Goal: Information Seeking & Learning: Check status

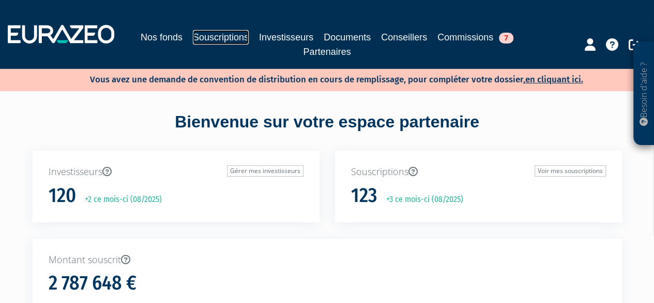
click at [205, 37] on link "Souscriptions" at bounding box center [221, 37] width 56 height 14
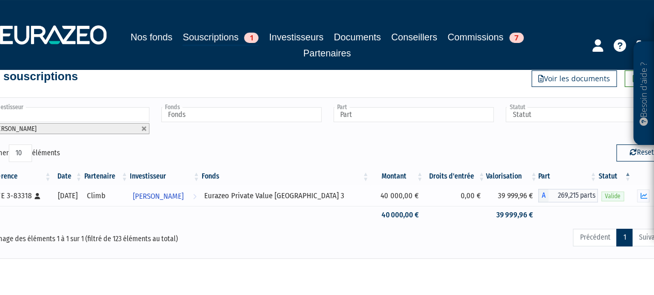
scroll to position [37, 0]
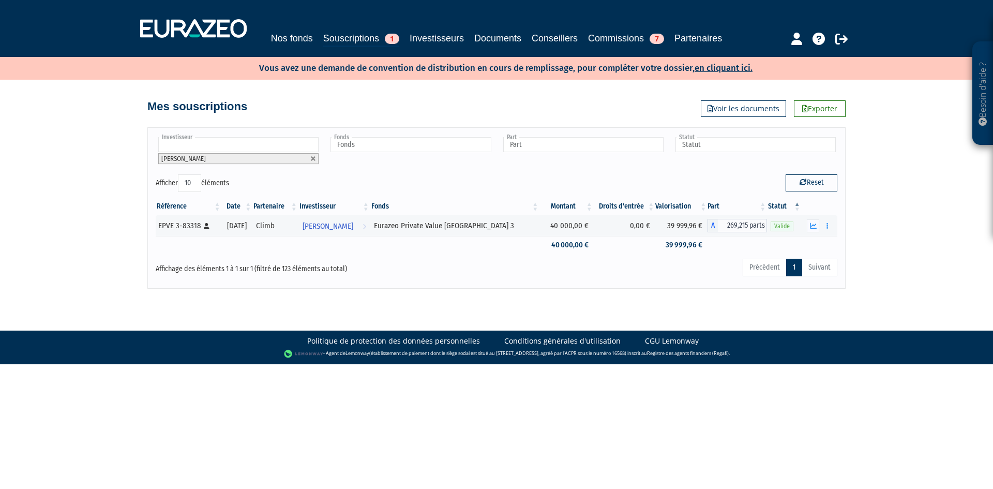
click at [206, 138] on input "text" at bounding box center [238, 144] width 160 height 15
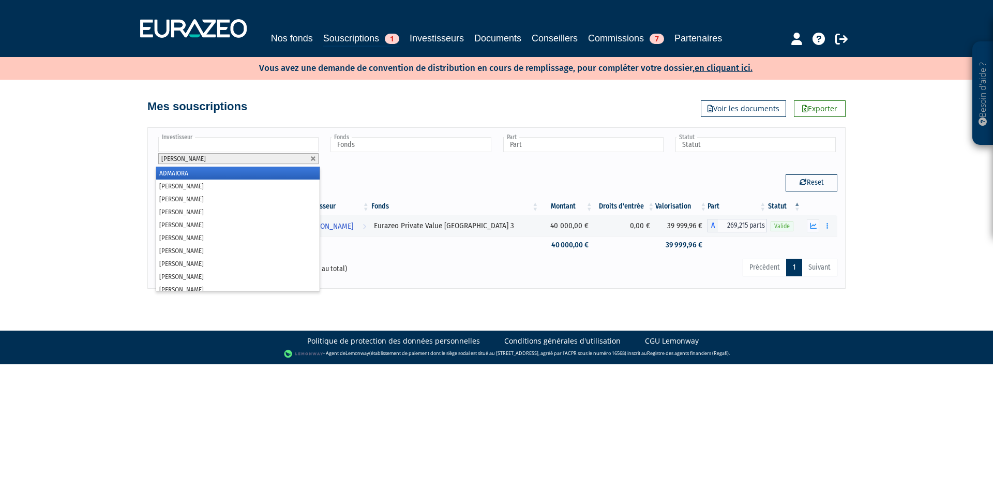
click at [197, 167] on li "ADMAIORA" at bounding box center [237, 173] width 163 height 13
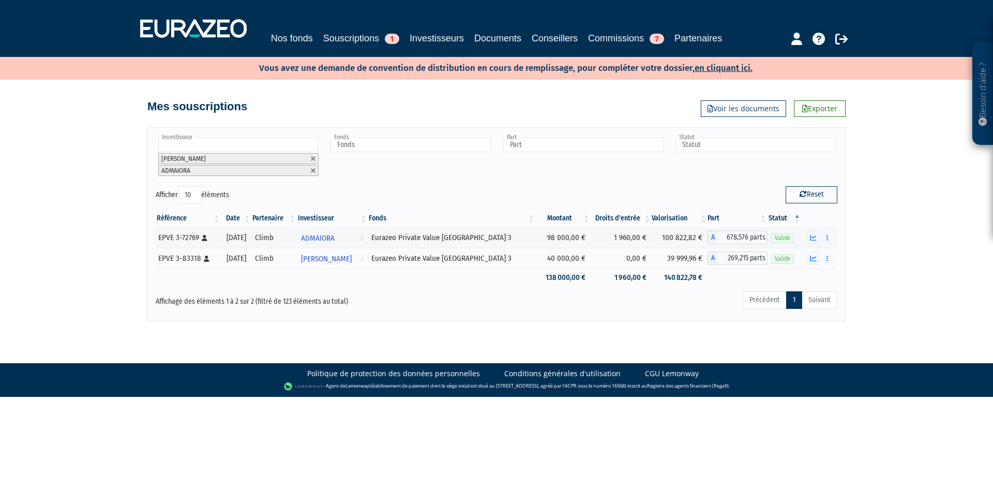
click at [201, 138] on input "text" at bounding box center [238, 144] width 160 height 15
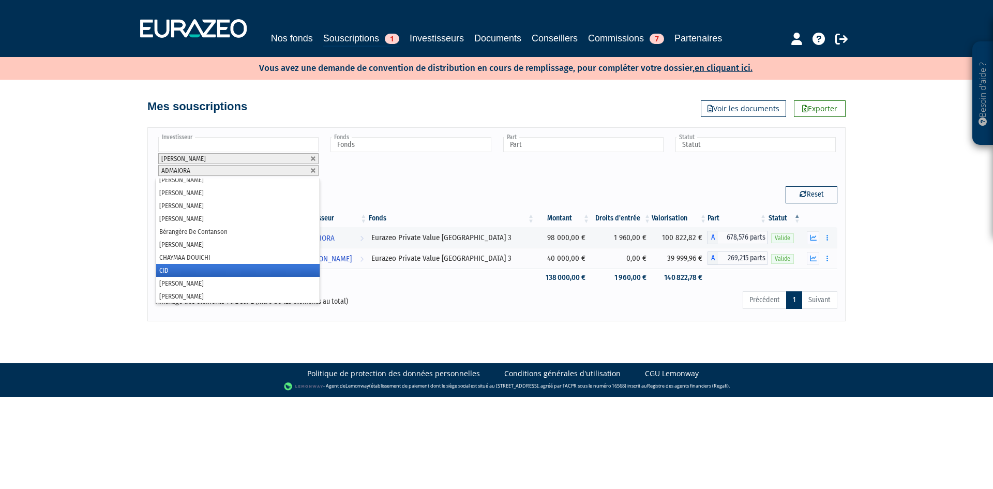
scroll to position [471, 0]
click at [539, 199] on div "Reset" at bounding box center [670, 196] width 349 height 20
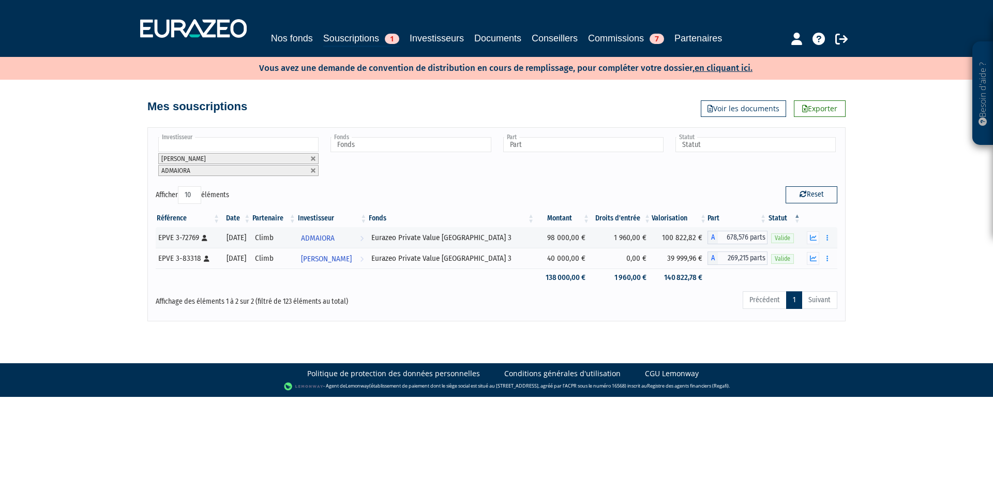
click at [432, 159] on div "Fonds Idinvest Entrepreneurs Club Eurazeo Private Value Europe 3 Eurazeo Princi…" at bounding box center [410, 156] width 164 height 43
click at [437, 145] on input "text" at bounding box center [410, 144] width 160 height 15
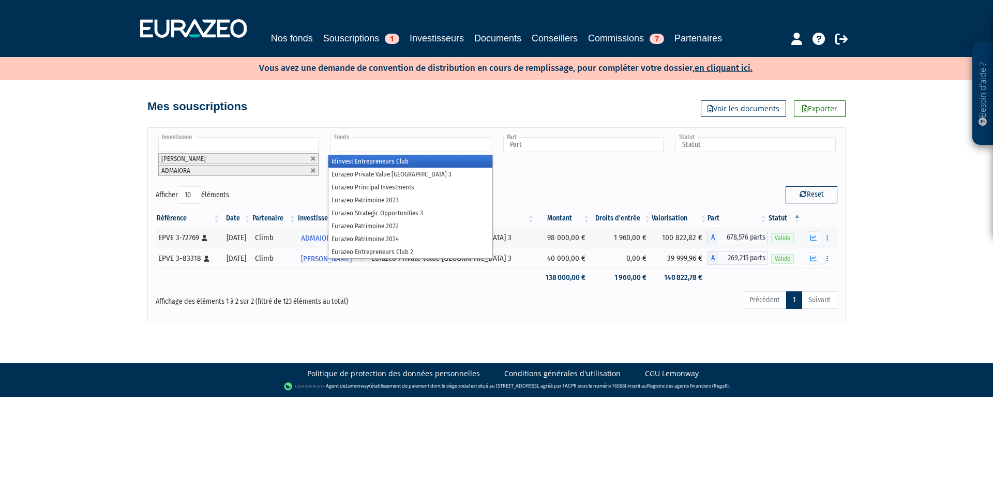
click at [415, 155] on li "Idinvest Entrepreneurs Club" at bounding box center [409, 161] width 163 height 13
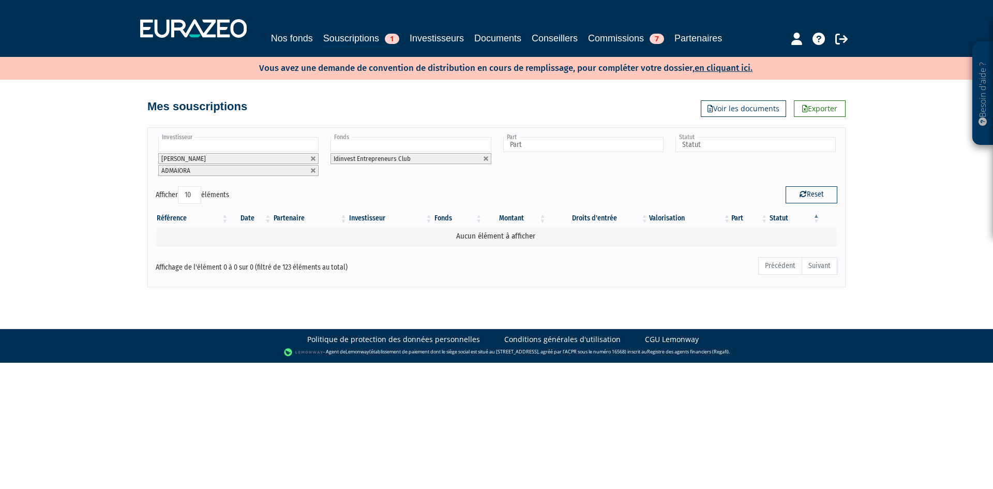
click at [416, 143] on input "text" at bounding box center [410, 144] width 160 height 15
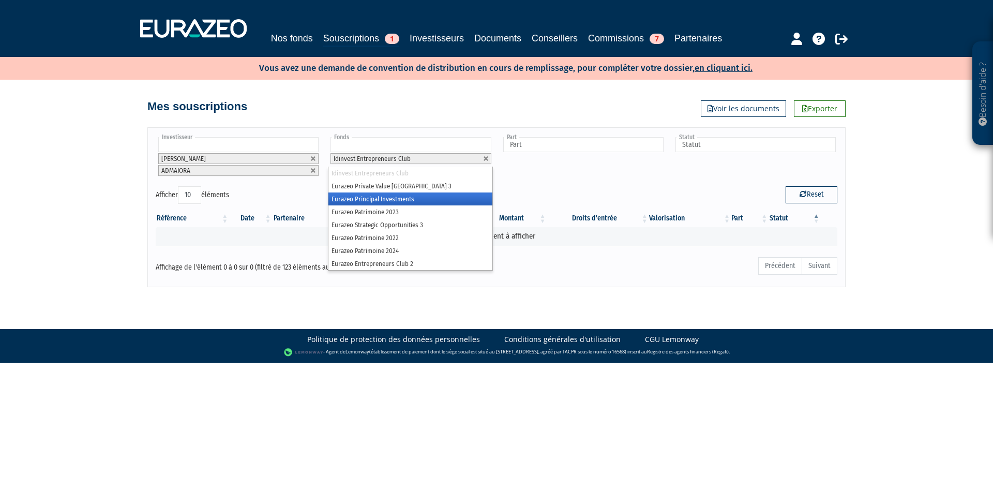
click at [384, 202] on li "Eurazeo Principal Investments" at bounding box center [409, 198] width 163 height 13
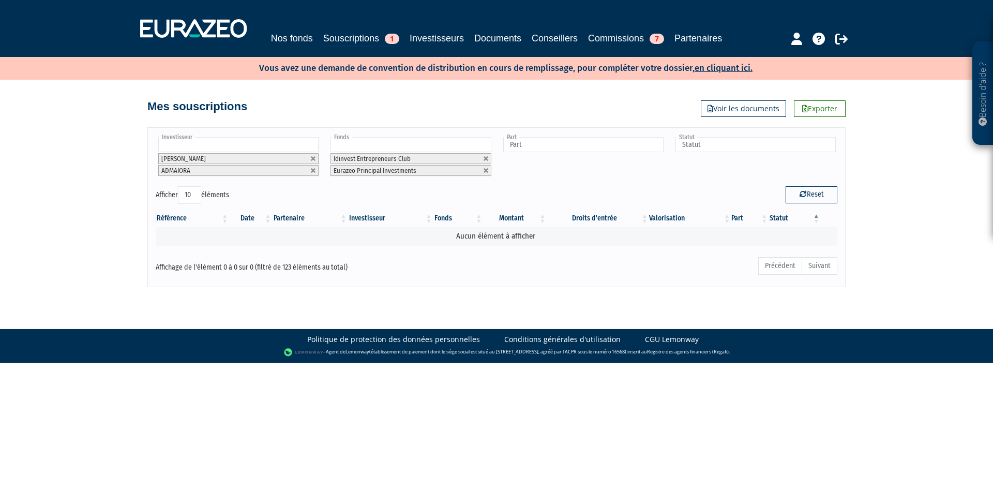
click at [395, 138] on input "text" at bounding box center [410, 144] width 160 height 15
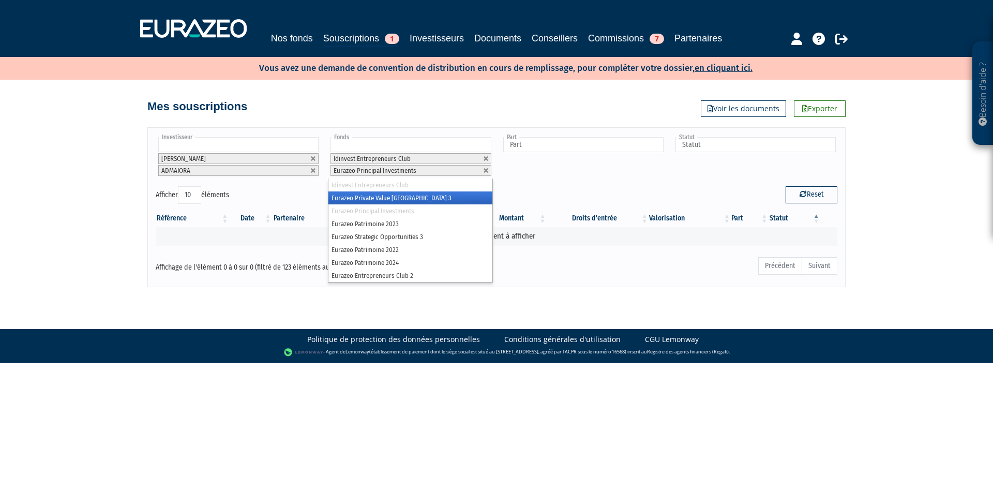
click at [379, 193] on li "Eurazeo Private Value Europe 3" at bounding box center [409, 197] width 163 height 13
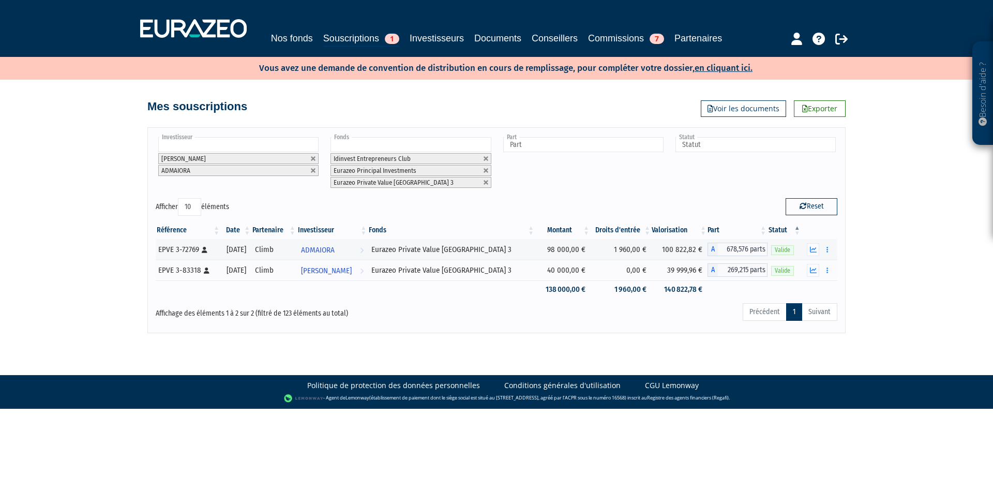
click at [390, 141] on input "text" at bounding box center [410, 144] width 160 height 15
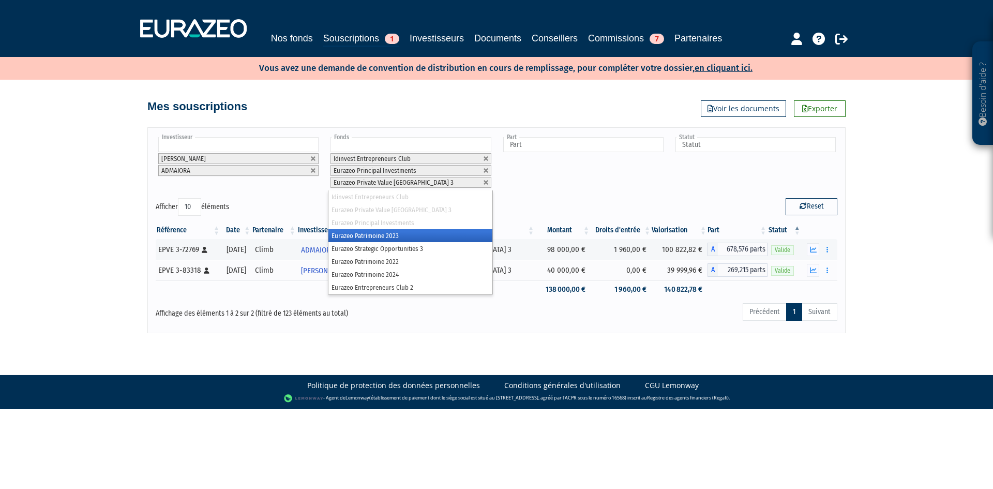
click at [382, 231] on li "Eurazeo Patrimoine 2023" at bounding box center [409, 235] width 163 height 13
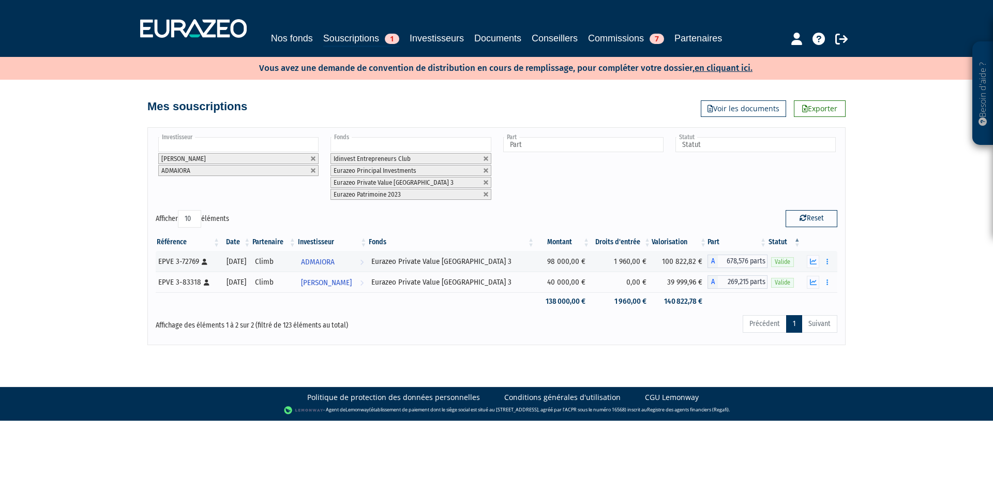
click at [374, 146] on input "text" at bounding box center [410, 144] width 160 height 15
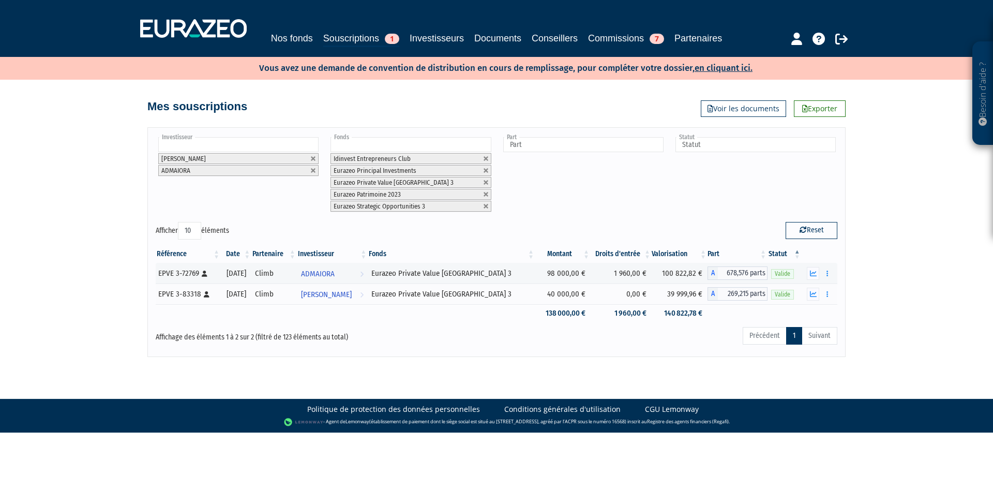
click at [376, 142] on input "text" at bounding box center [410, 144] width 160 height 15
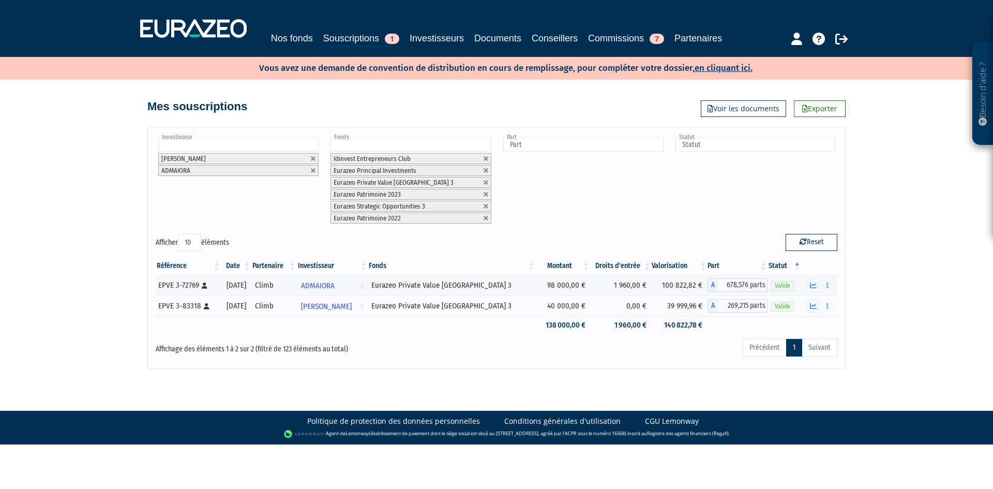
click at [376, 142] on input "text" at bounding box center [410, 144] width 160 height 15
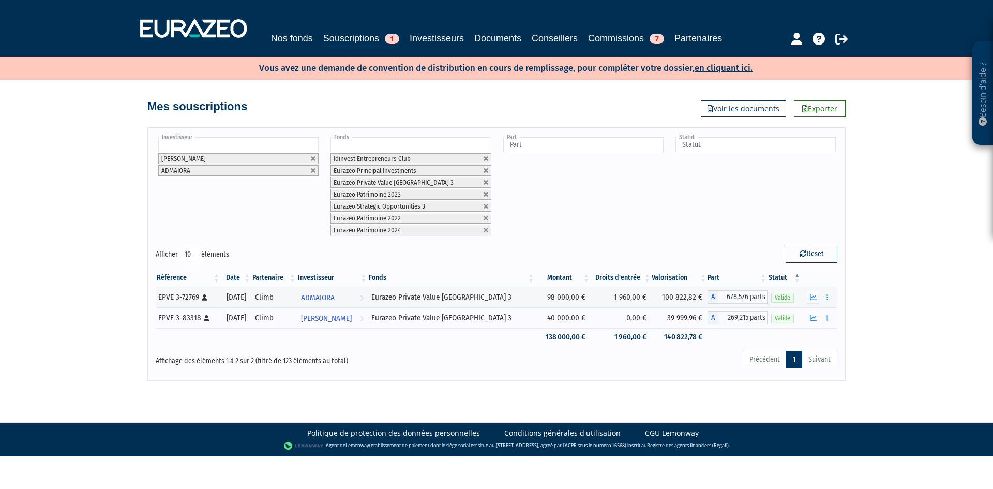
click at [376, 142] on input "text" at bounding box center [410, 144] width 160 height 15
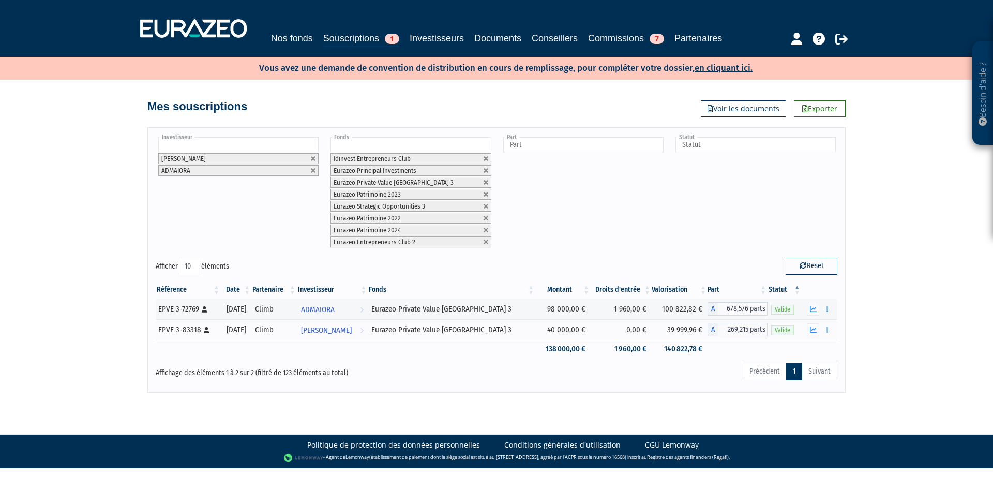
click at [376, 142] on input "text" at bounding box center [410, 144] width 160 height 15
click at [521, 145] on input "text" at bounding box center [583, 144] width 160 height 15
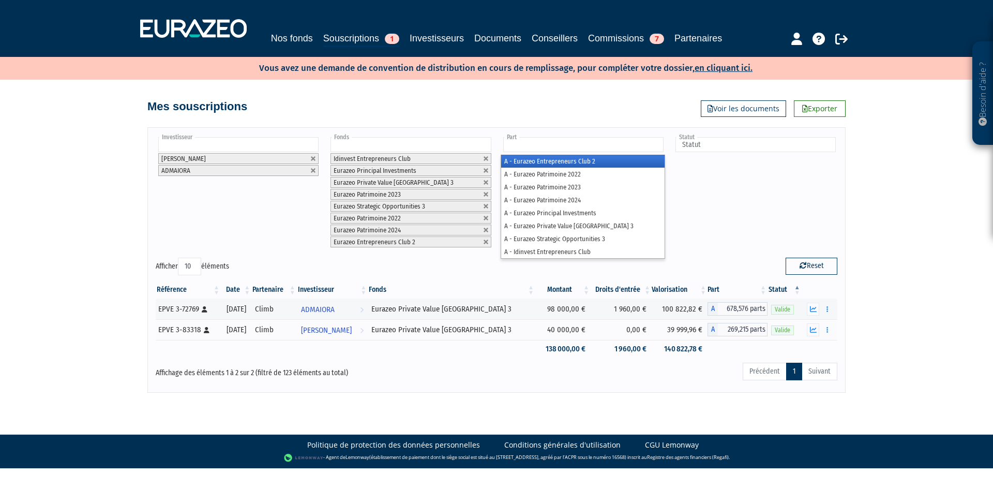
click at [514, 156] on li "A - Eurazeo Entrepreneurs Club 2" at bounding box center [582, 161] width 163 height 13
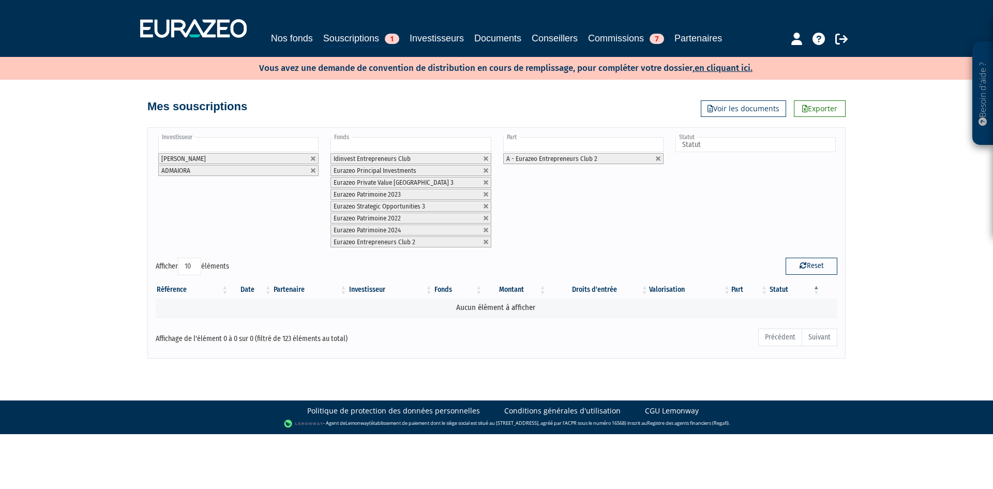
click at [520, 142] on input "text" at bounding box center [583, 144] width 160 height 15
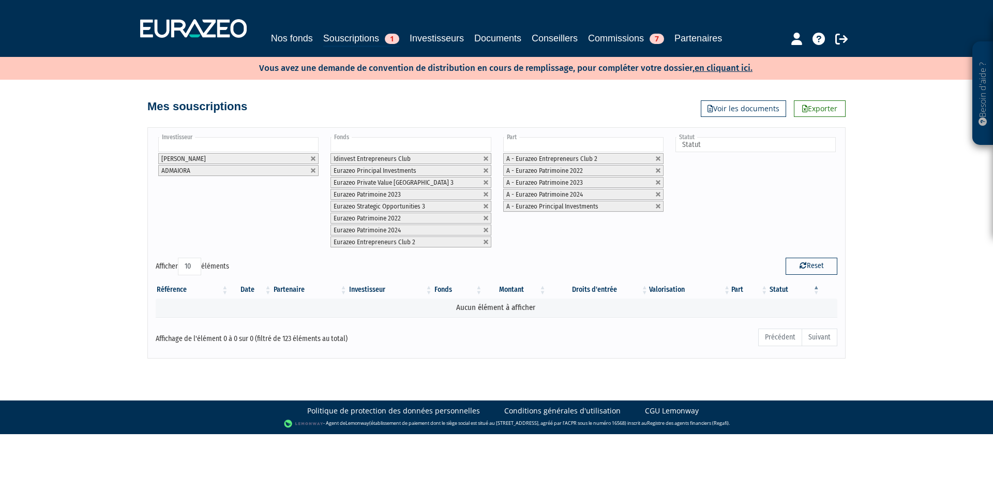
click at [520, 142] on input "text" at bounding box center [583, 144] width 160 height 15
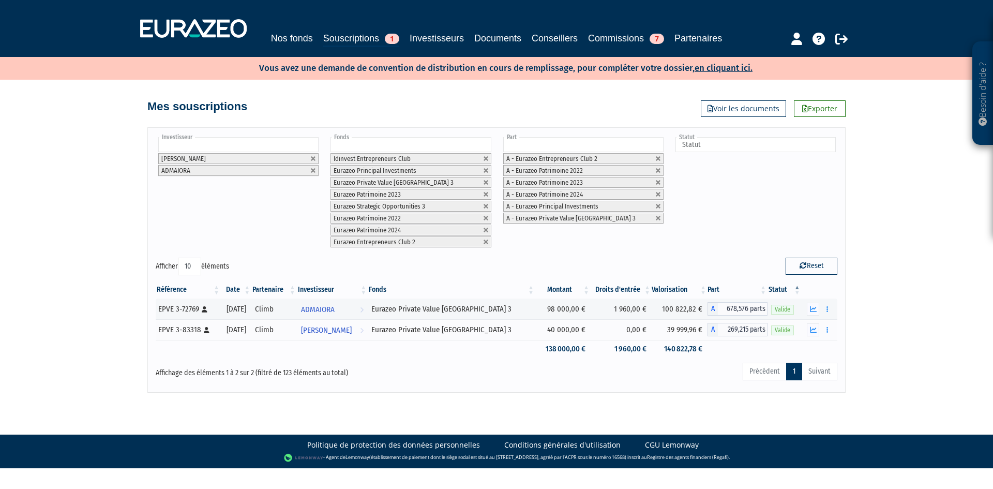
click at [520, 142] on input "text" at bounding box center [583, 144] width 160 height 15
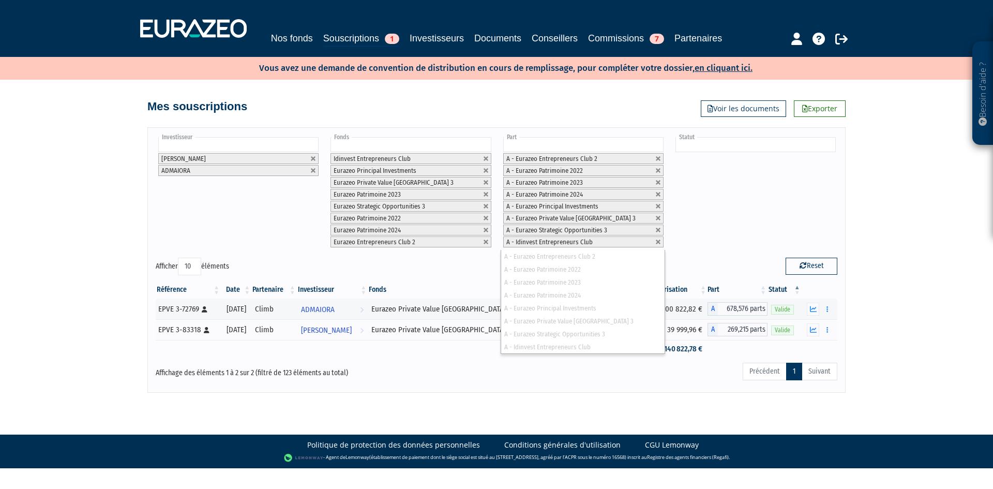
click at [696, 142] on input "text" at bounding box center [755, 144] width 160 height 15
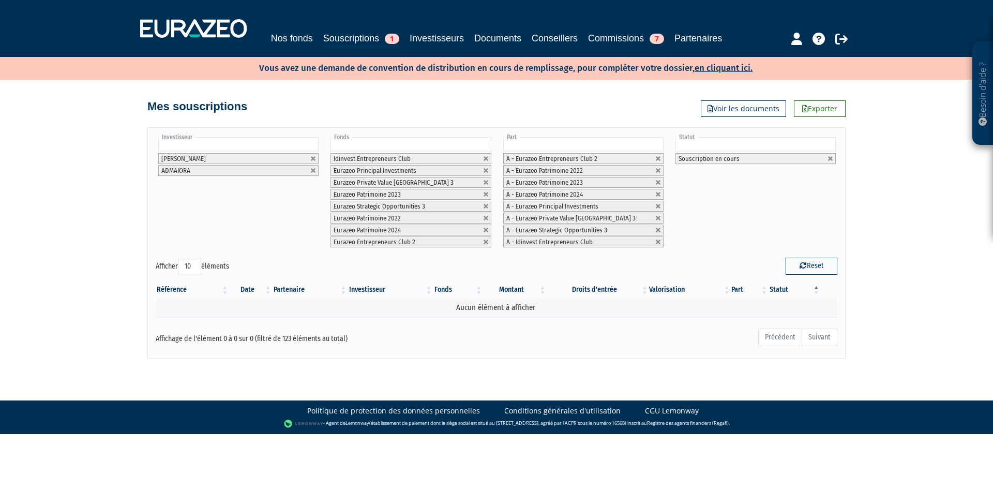
click at [696, 142] on input "text" at bounding box center [755, 144] width 160 height 15
click at [784, 139] on input "text" at bounding box center [755, 144] width 160 height 15
click at [828, 157] on link at bounding box center [830, 159] width 6 height 6
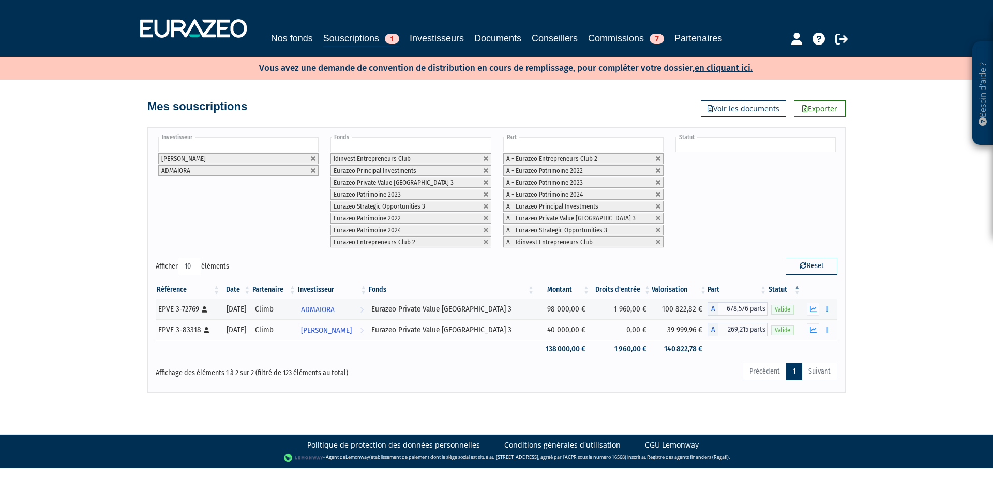
click at [822, 144] on input "text" at bounding box center [755, 144] width 160 height 15
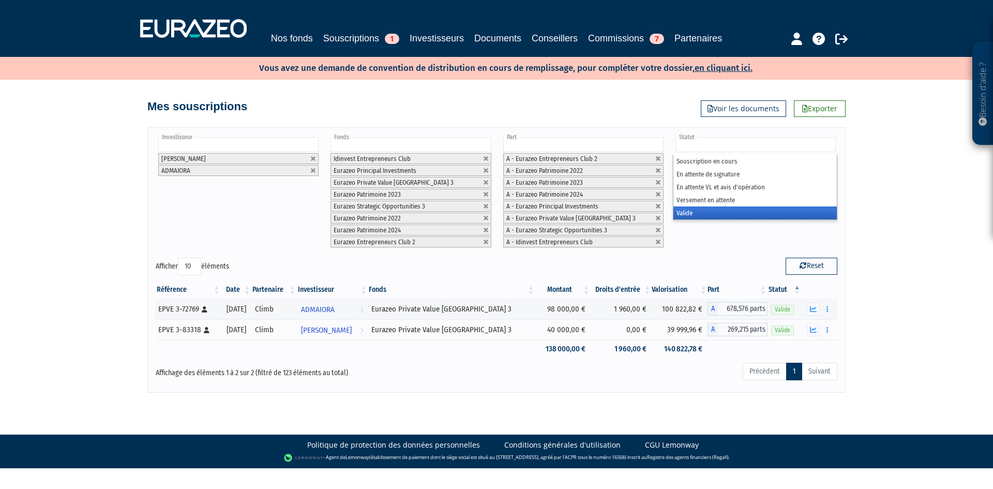
click at [752, 215] on li "Valide" at bounding box center [754, 212] width 163 height 13
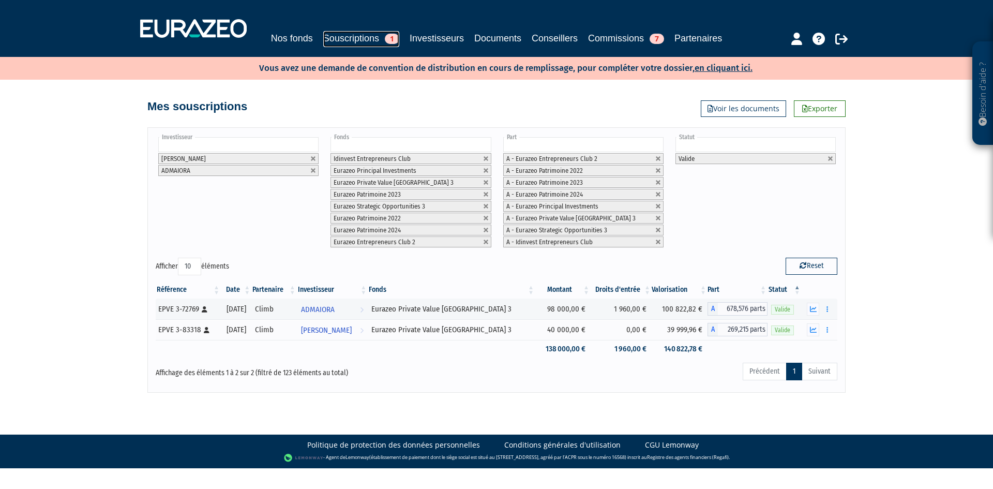
click at [367, 40] on link "Souscriptions 1" at bounding box center [361, 39] width 76 height 16
click at [289, 145] on input "text" at bounding box center [238, 144] width 160 height 15
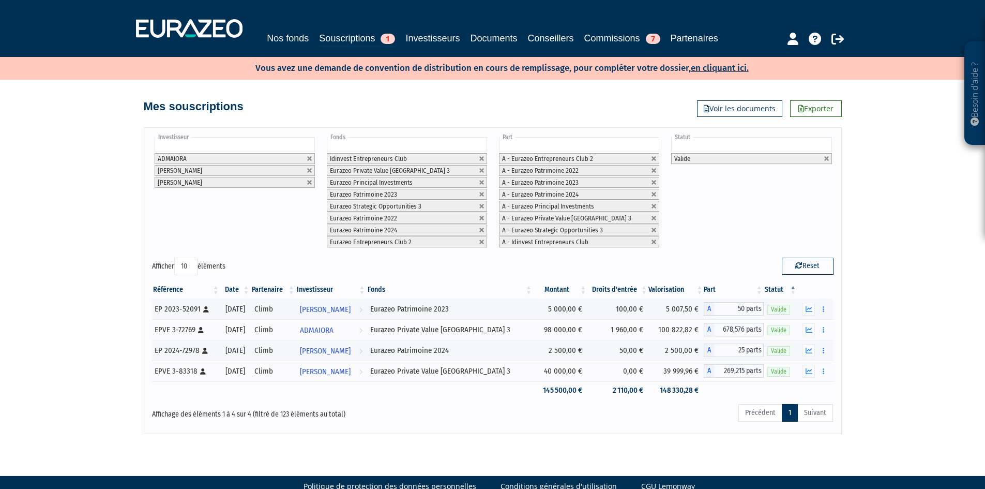
click at [289, 145] on input "text" at bounding box center [235, 144] width 160 height 15
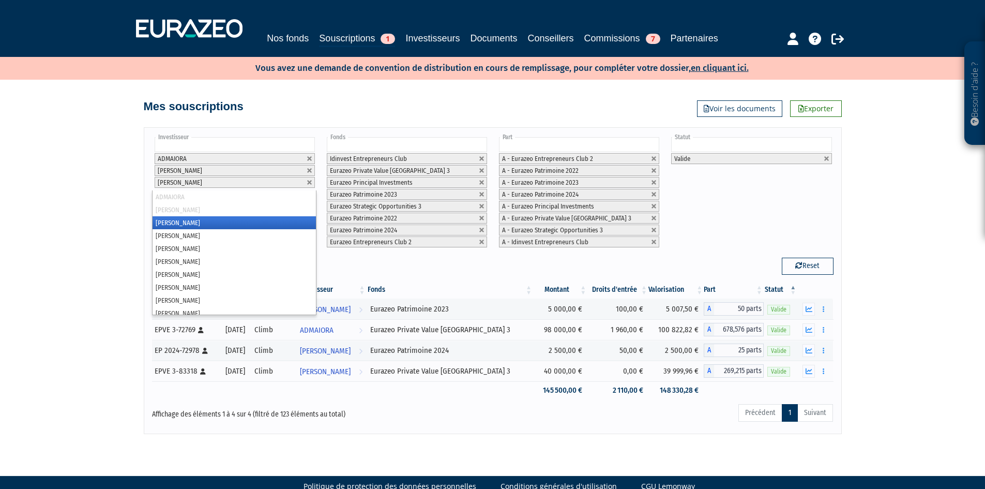
click at [289, 145] on input "text" at bounding box center [235, 144] width 160 height 15
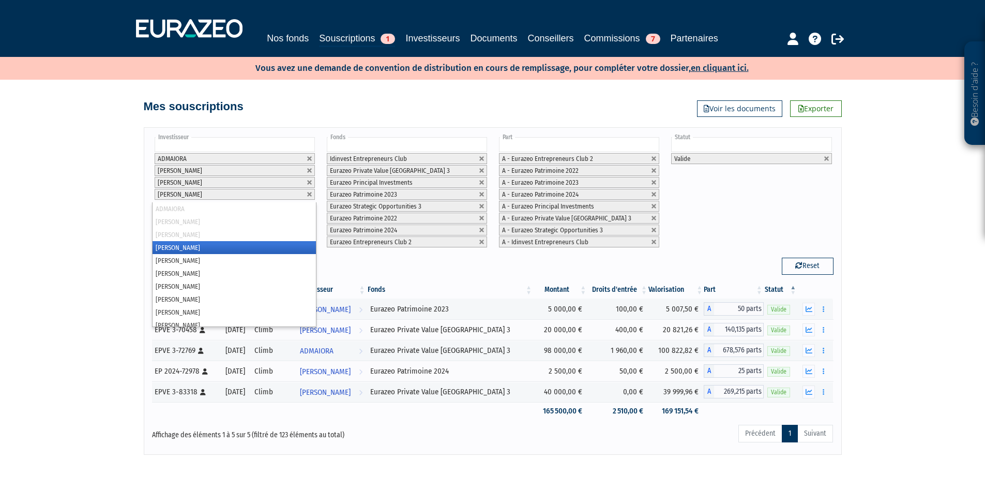
click at [289, 145] on input "text" at bounding box center [235, 144] width 160 height 15
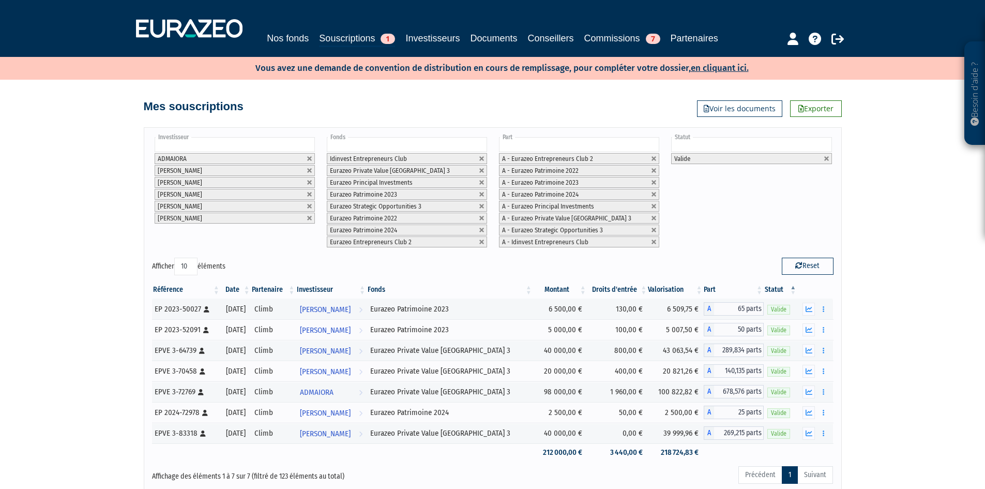
click at [289, 145] on input "text" at bounding box center [235, 144] width 160 height 15
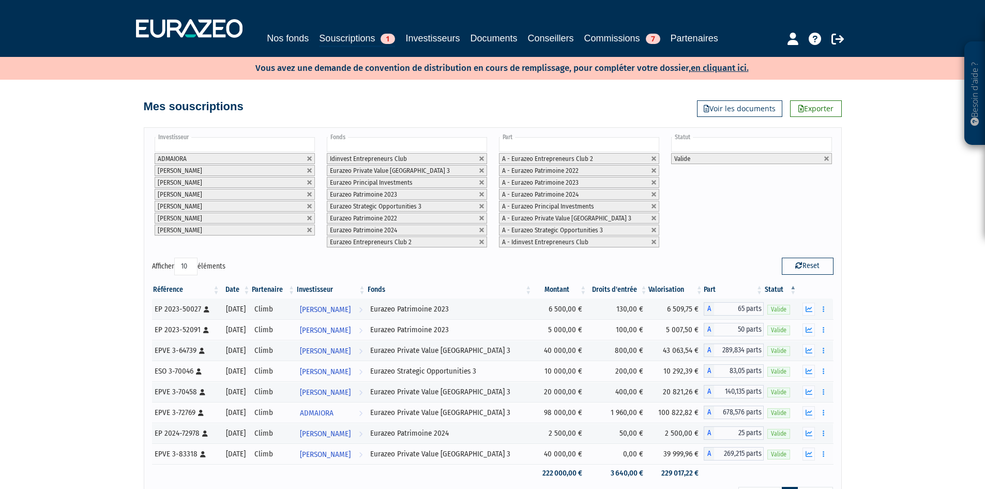
click at [289, 145] on input "text" at bounding box center [235, 144] width 160 height 15
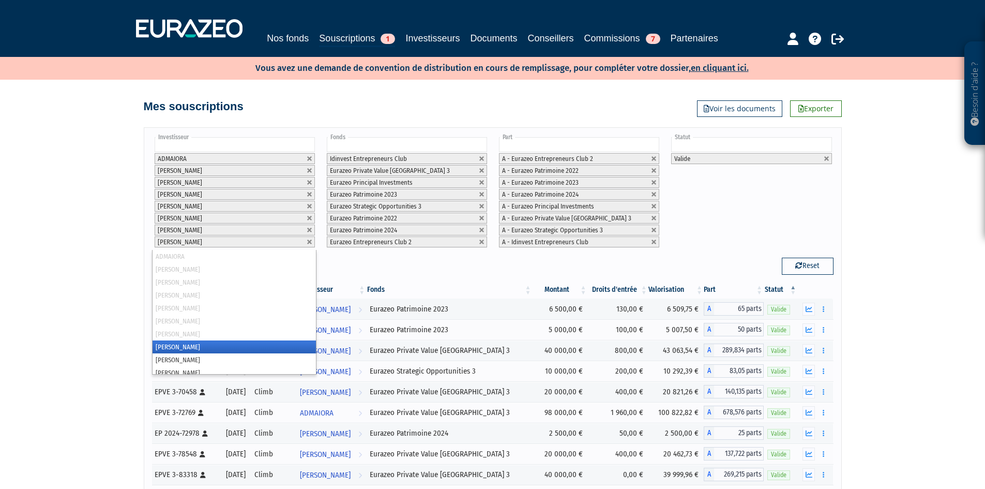
click at [289, 145] on input "text" at bounding box center [235, 144] width 160 height 15
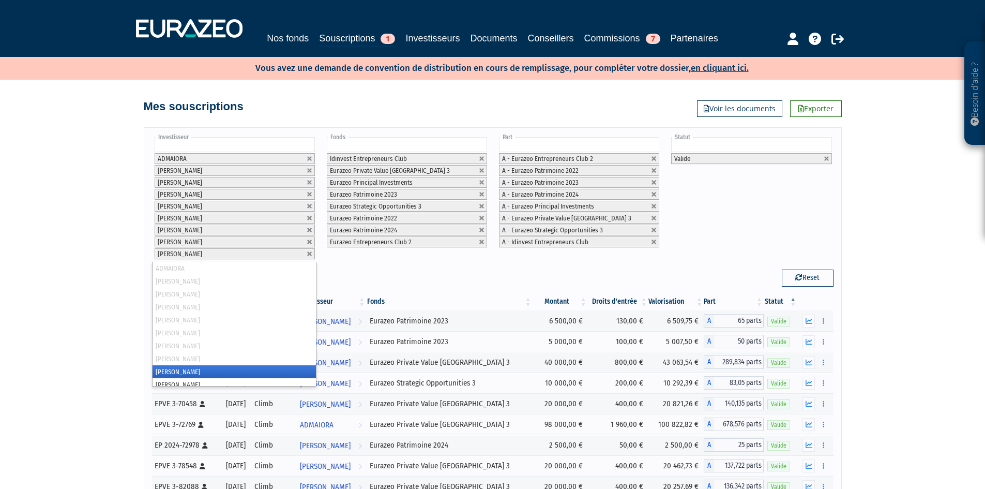
click at [289, 145] on input "text" at bounding box center [235, 144] width 160 height 15
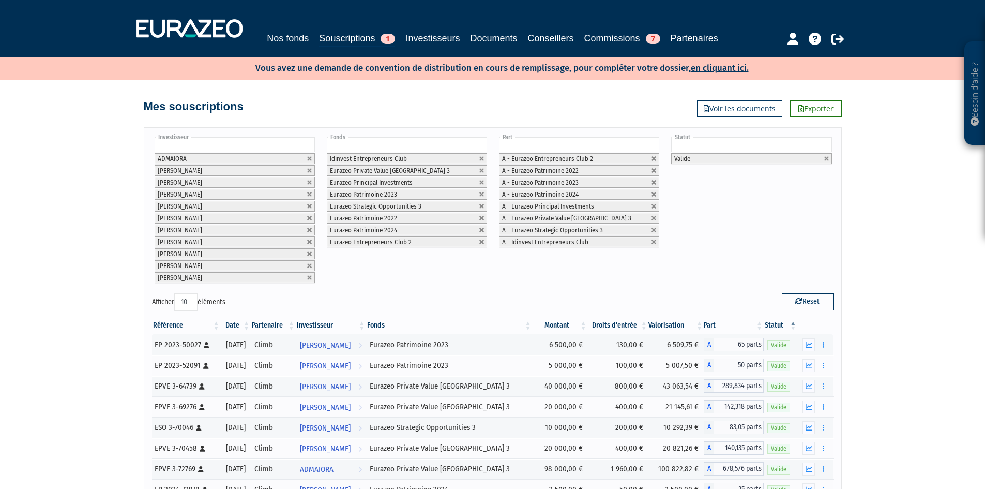
click at [289, 145] on input "text" at bounding box center [235, 144] width 160 height 15
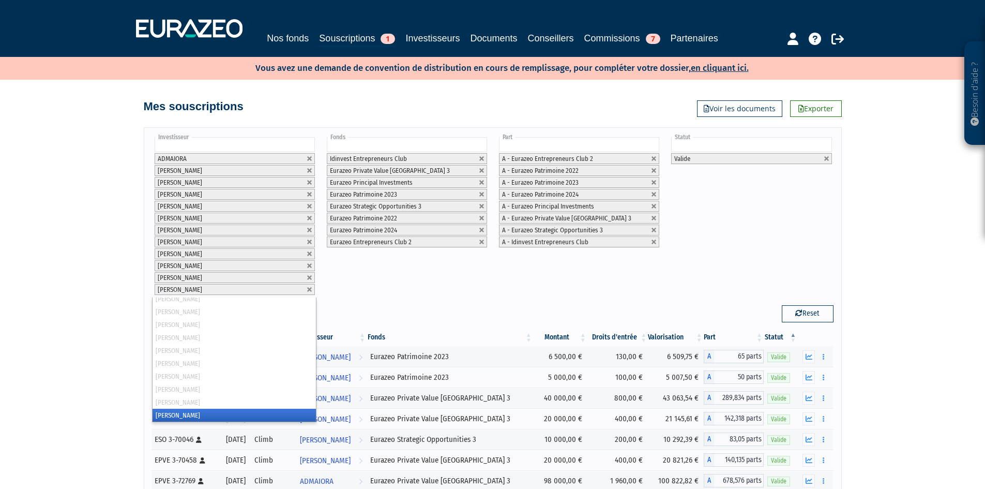
click at [289, 145] on input "text" at bounding box center [235, 144] width 160 height 15
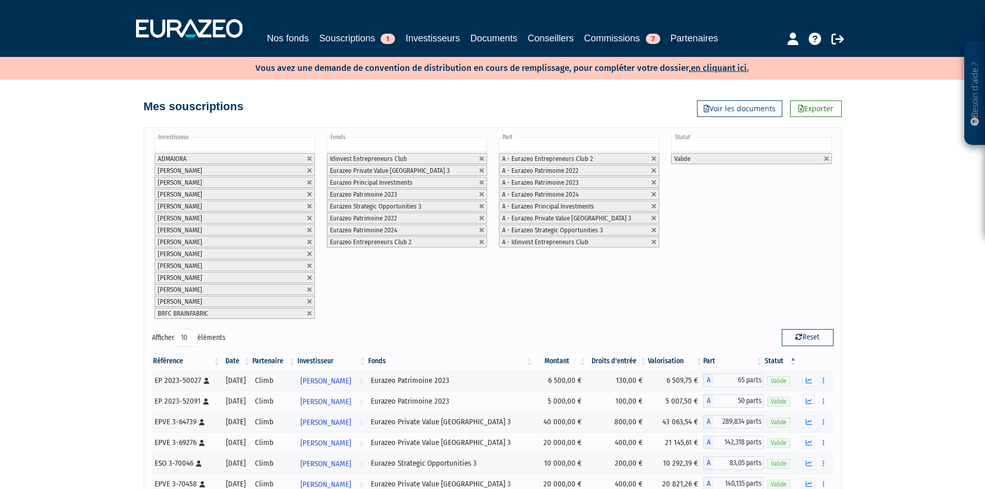
click at [289, 145] on input "text" at bounding box center [235, 144] width 160 height 15
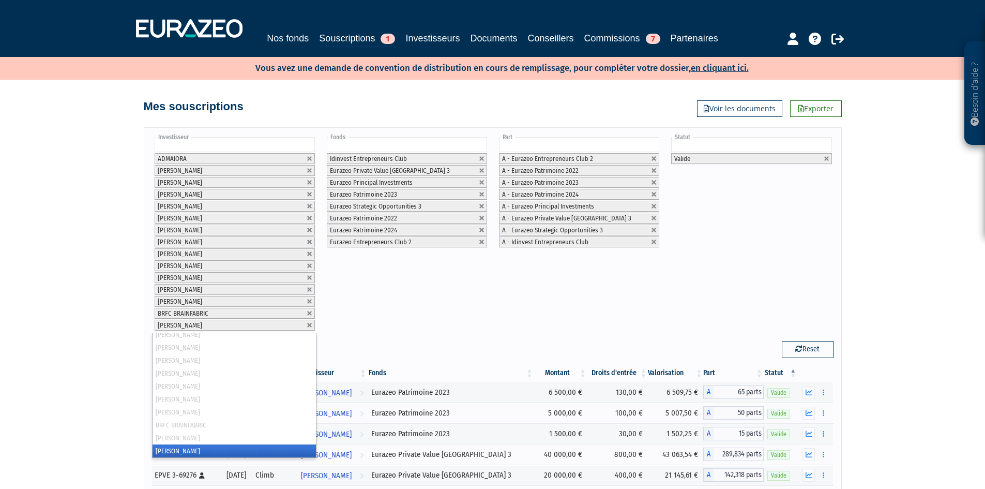
click at [289, 145] on input "text" at bounding box center [235, 144] width 160 height 15
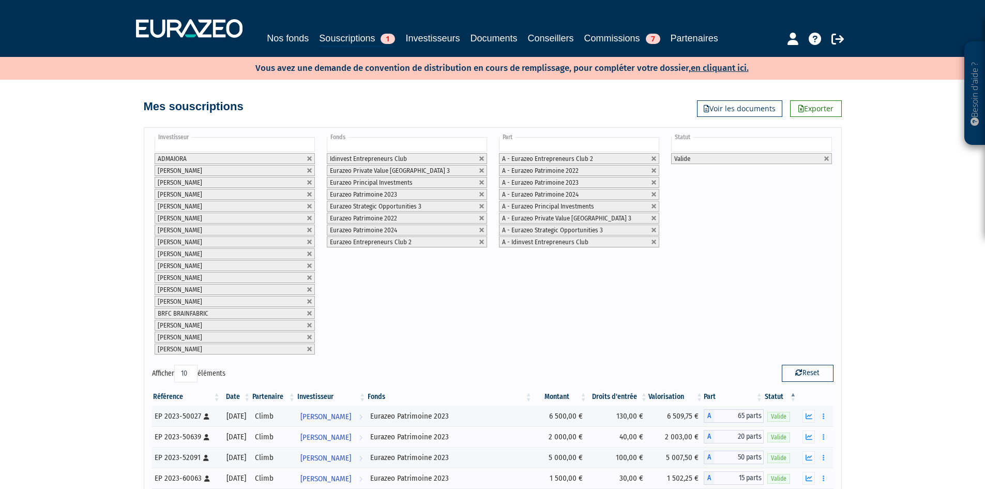
click at [289, 145] on input "text" at bounding box center [235, 144] width 160 height 15
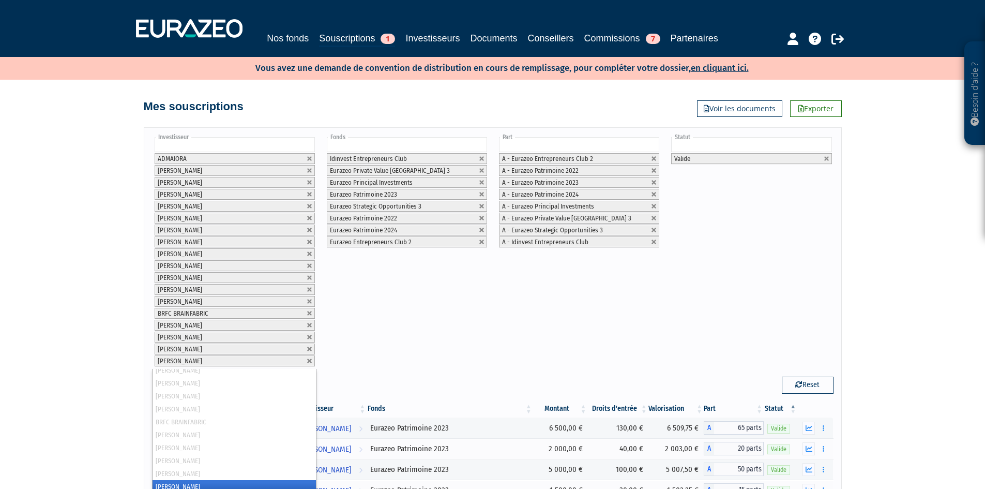
click at [289, 145] on input "text" at bounding box center [235, 144] width 160 height 15
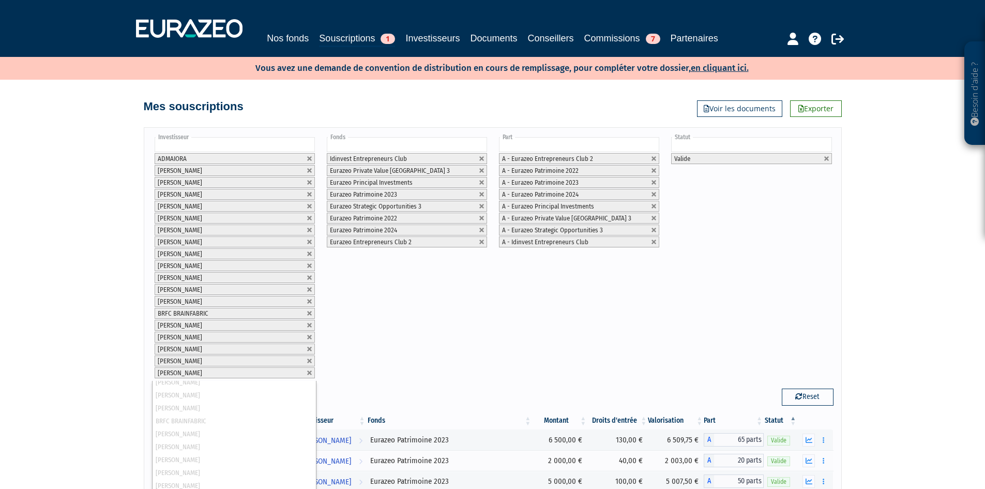
click at [289, 145] on input "text" at bounding box center [235, 144] width 160 height 15
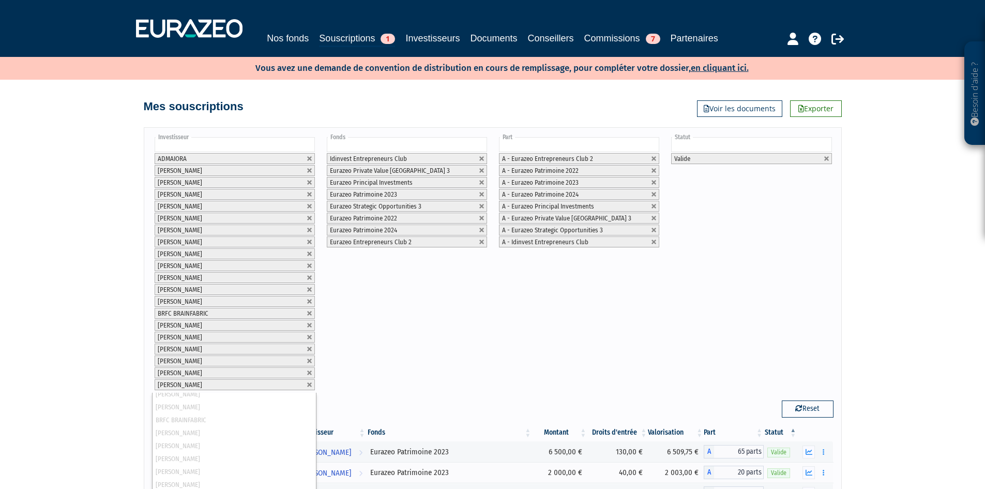
click at [289, 145] on input "text" at bounding box center [235, 144] width 160 height 15
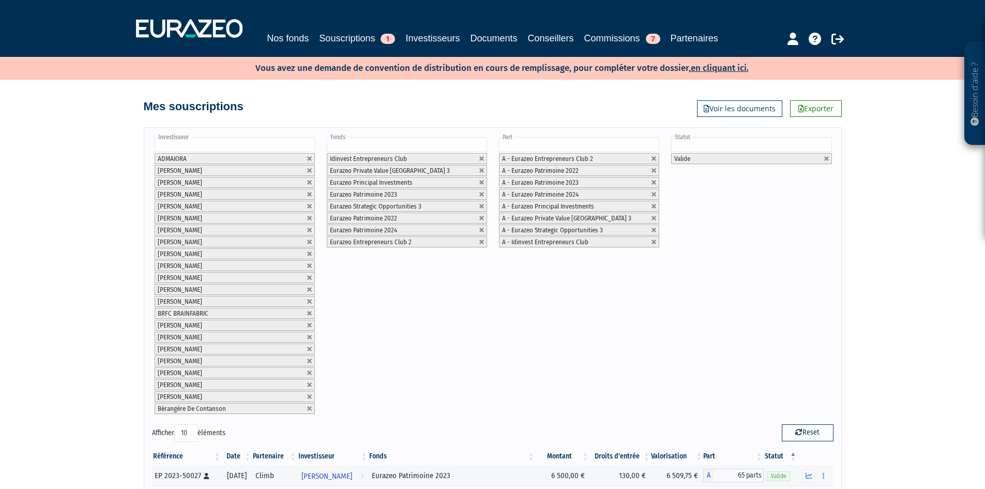
click at [289, 145] on input "text" at bounding box center [235, 144] width 160 height 15
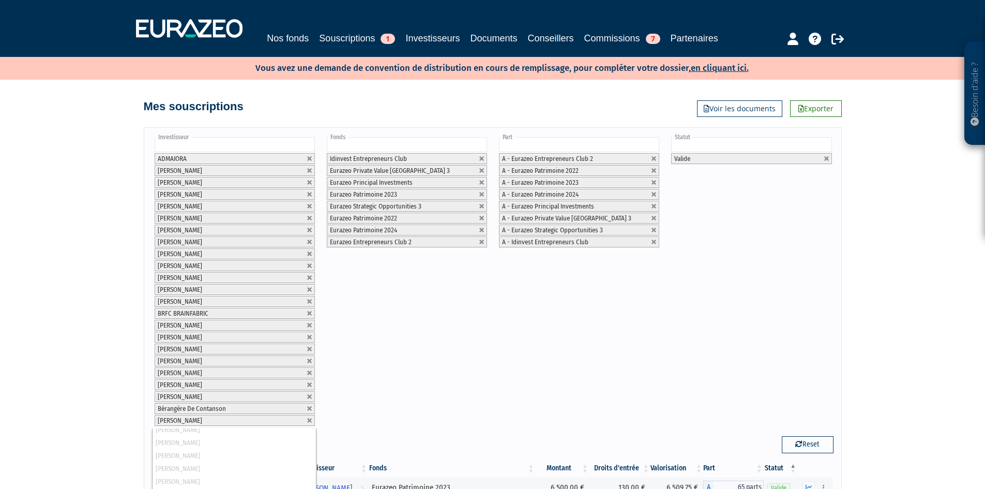
click at [289, 145] on input "text" at bounding box center [235, 144] width 160 height 15
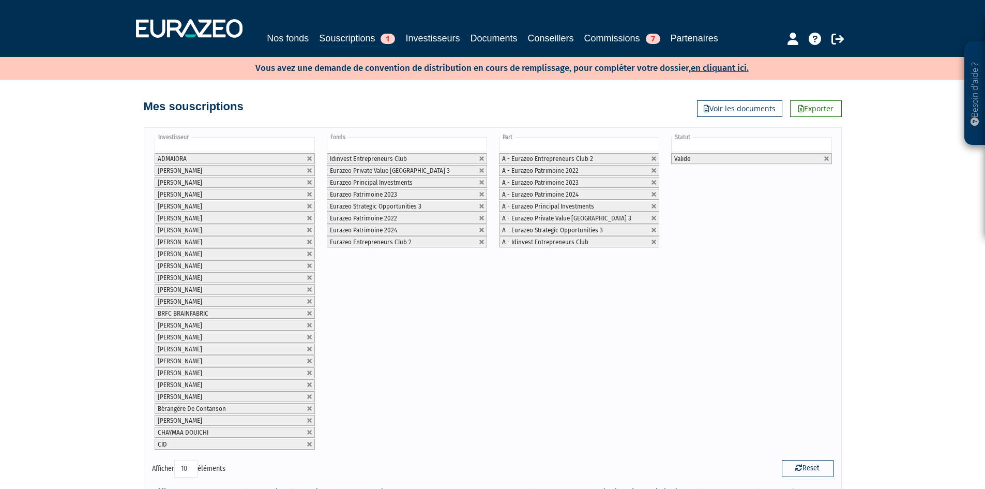
click at [289, 145] on input "text" at bounding box center [235, 144] width 160 height 15
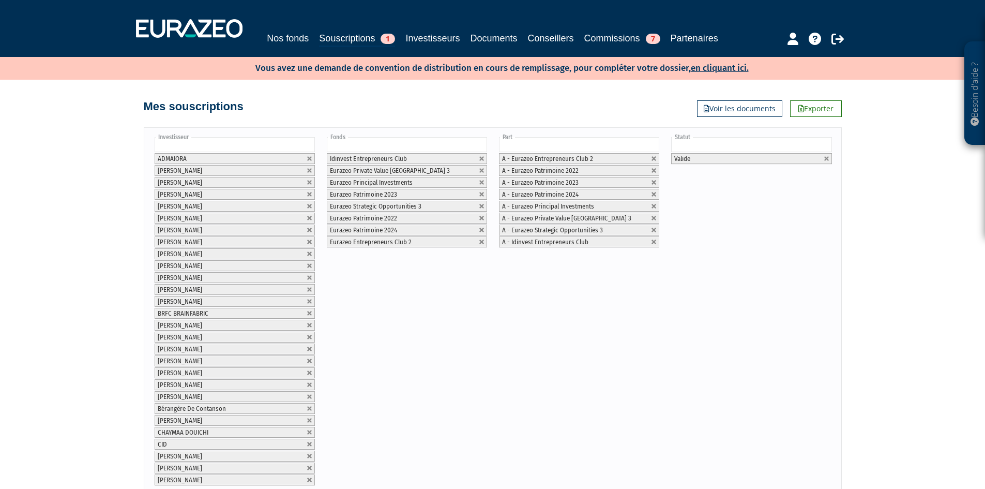
click at [289, 145] on input "text" at bounding box center [235, 144] width 160 height 15
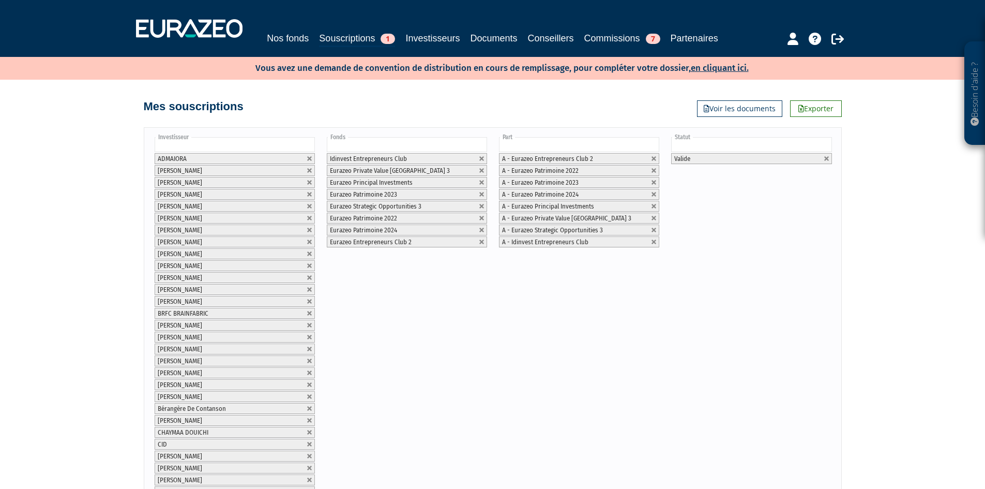
click at [289, 145] on input "text" at bounding box center [235, 144] width 160 height 15
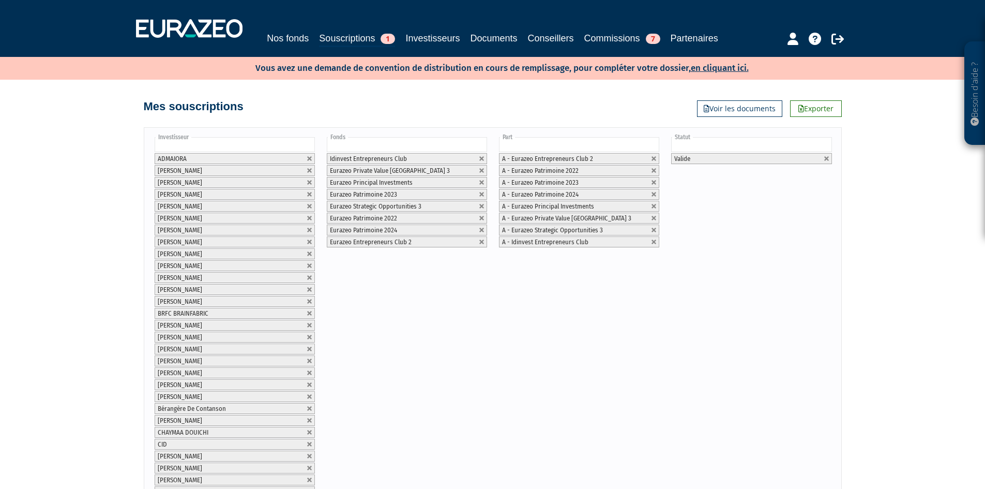
click at [289, 145] on input "text" at bounding box center [235, 144] width 160 height 15
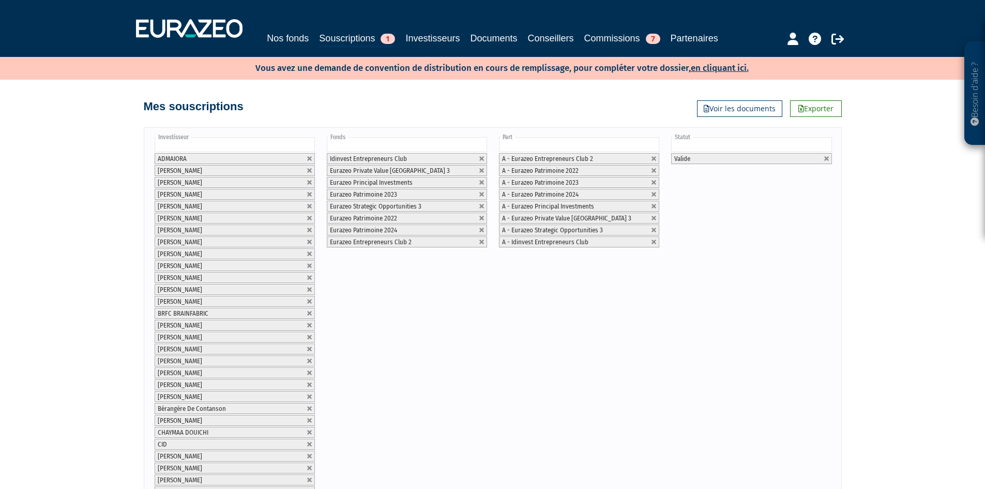
click at [289, 145] on input "text" at bounding box center [235, 144] width 160 height 15
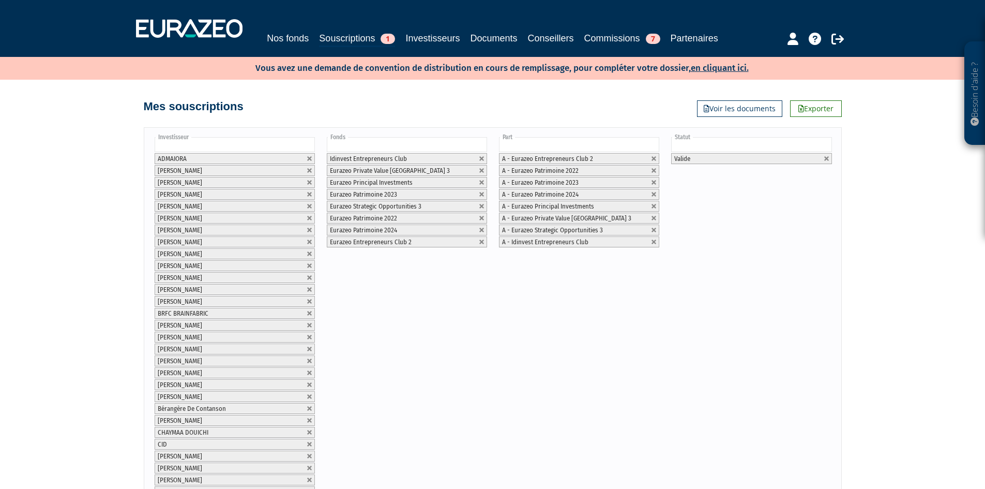
click at [289, 145] on input "text" at bounding box center [235, 144] width 160 height 15
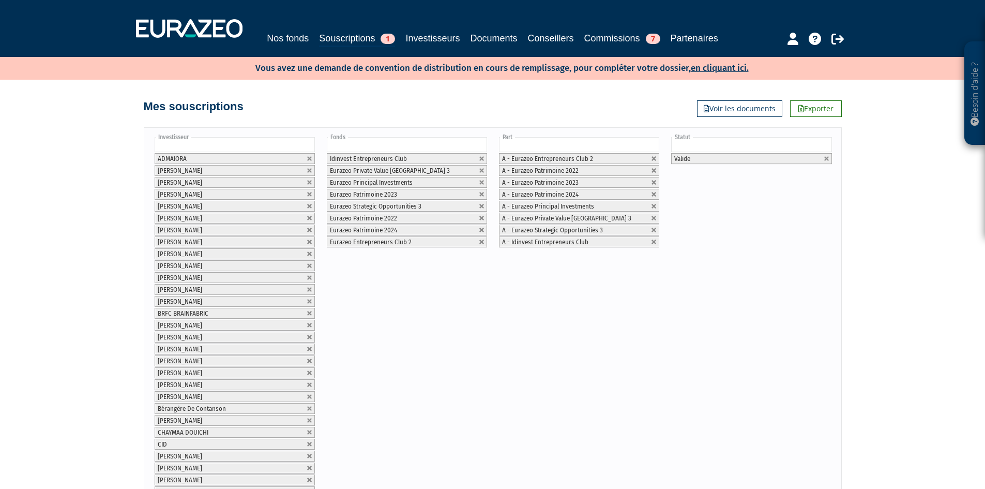
click at [289, 145] on input "text" at bounding box center [235, 144] width 160 height 15
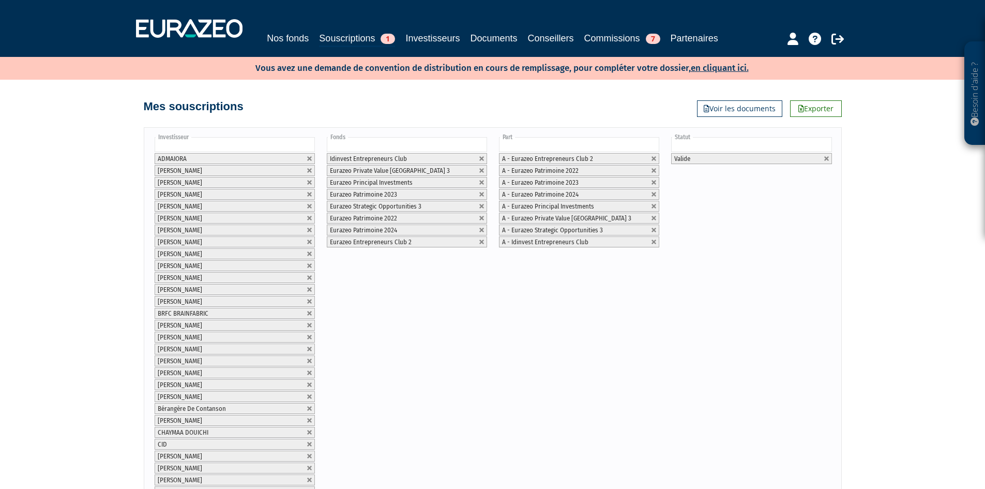
click at [289, 145] on input "text" at bounding box center [235, 144] width 160 height 15
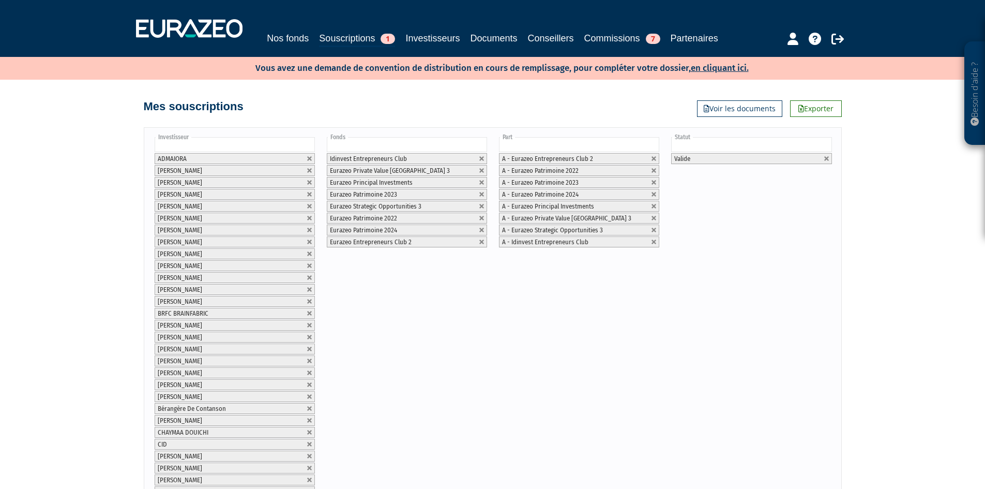
click at [289, 145] on input "text" at bounding box center [235, 144] width 160 height 15
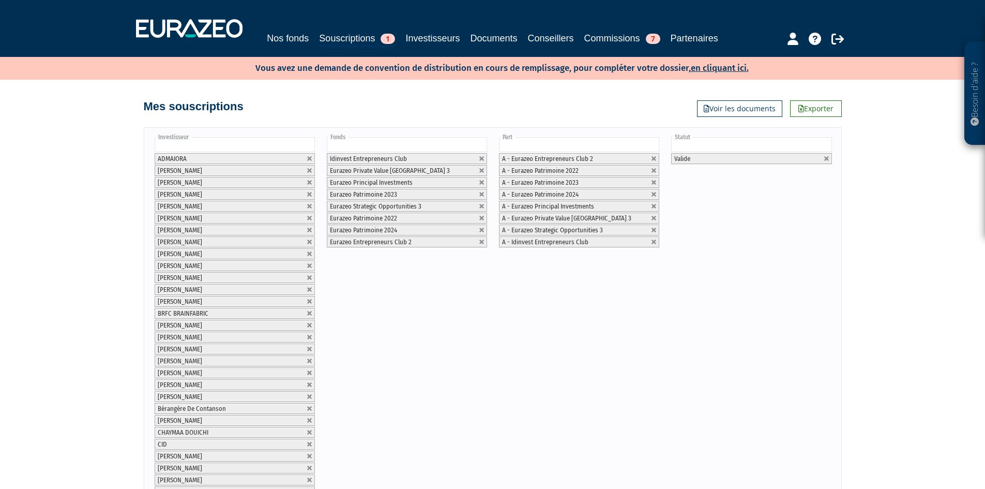
click at [289, 145] on input "text" at bounding box center [235, 144] width 160 height 15
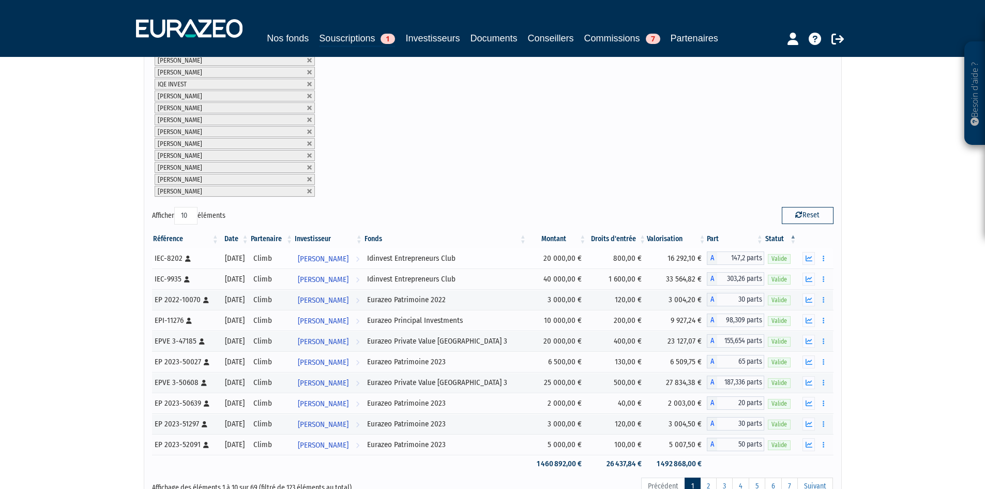
scroll to position [823, 0]
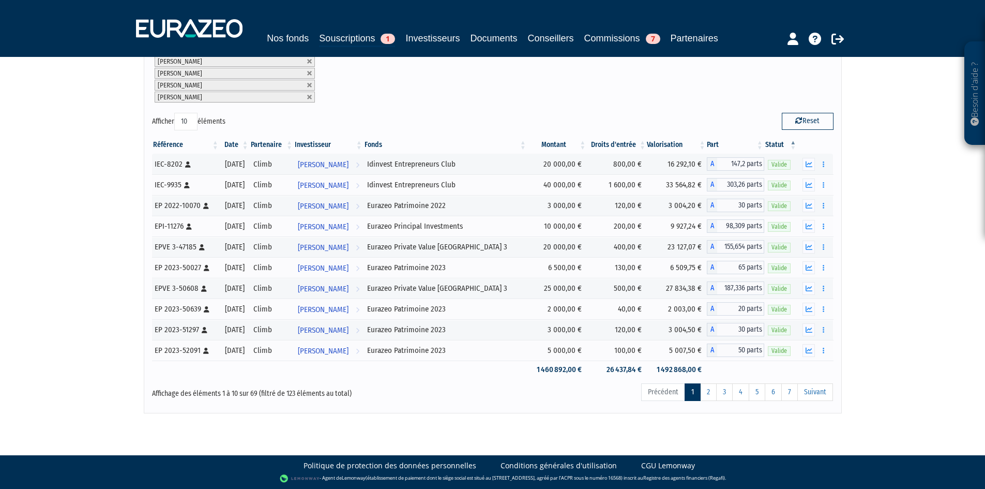
drag, startPoint x: -65, startPoint y: 293, endPoint x: -71, endPoint y: 291, distance: 7.0
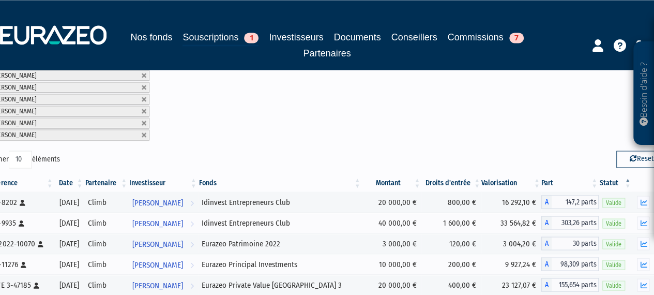
scroll to position [703, 0]
